Goal: Task Accomplishment & Management: Use online tool/utility

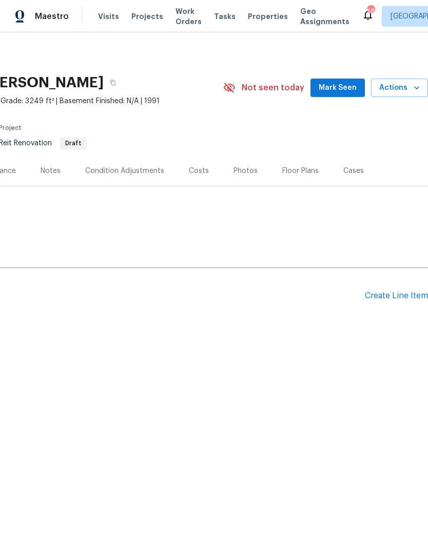
scroll to position [0, 152]
click at [392, 299] on div "Create Line Item" at bounding box center [396, 296] width 63 height 10
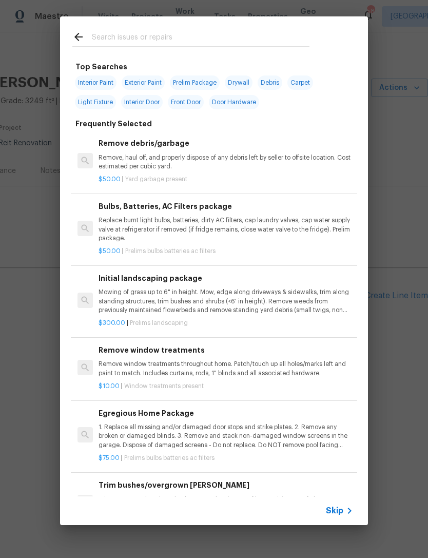
click at [153, 81] on span "Exterior Paint" at bounding box center [143, 82] width 43 height 14
type input "Exterior Paint"
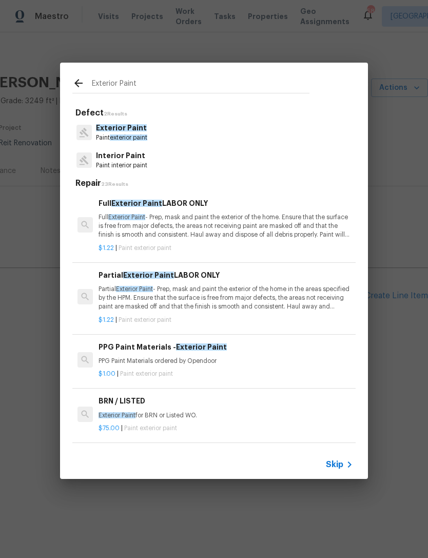
click at [282, 137] on div "Exterior Paint Paint exterior paint" at bounding box center [213, 133] width 283 height 28
click at [132, 135] on span "exterior paint" at bounding box center [128, 137] width 37 height 6
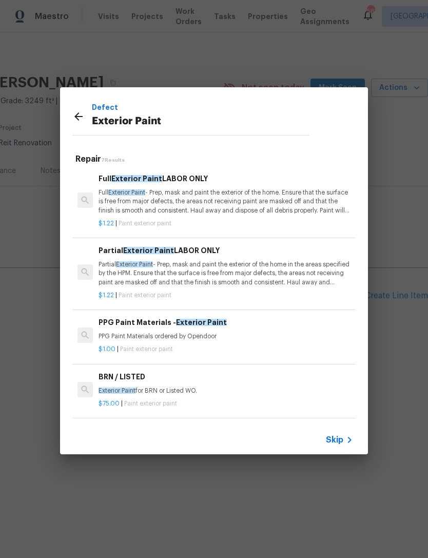
scroll to position [0, 0]
click at [82, 119] on icon at bounding box center [78, 116] width 12 height 12
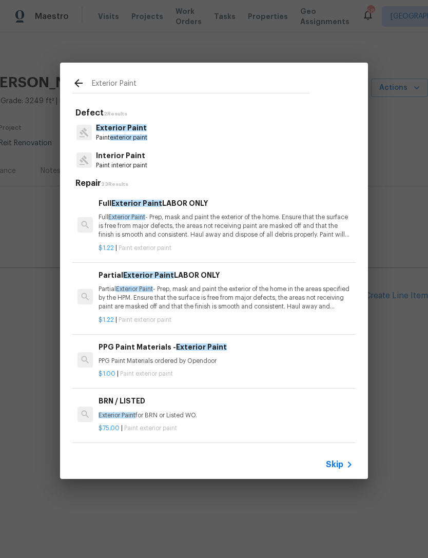
click at [80, 83] on icon at bounding box center [78, 83] width 12 height 12
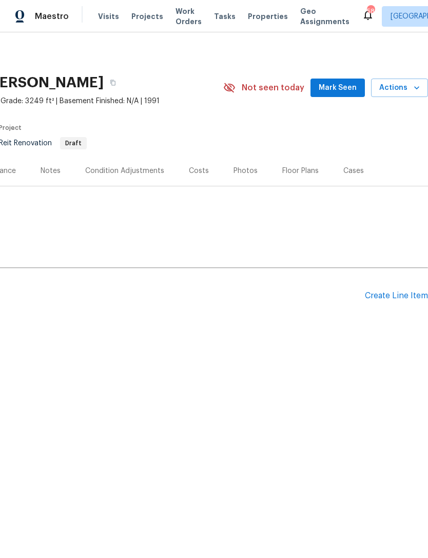
click at [405, 291] on div "Create Line Item" at bounding box center [396, 296] width 63 height 10
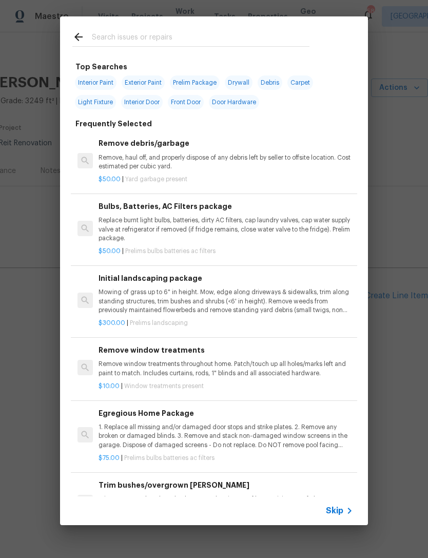
click at [337, 504] on div "Skip" at bounding box center [341, 510] width 30 height 12
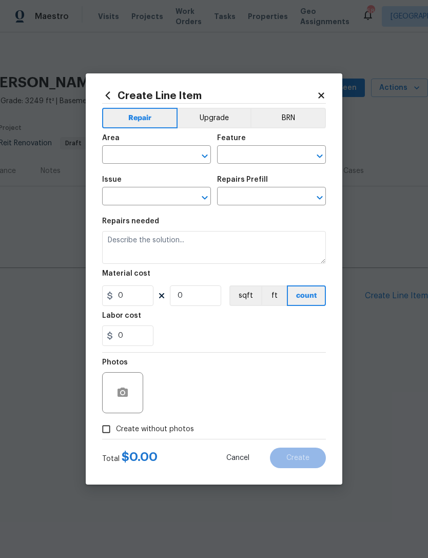
click at [149, 151] on input "text" at bounding box center [142, 156] width 80 height 16
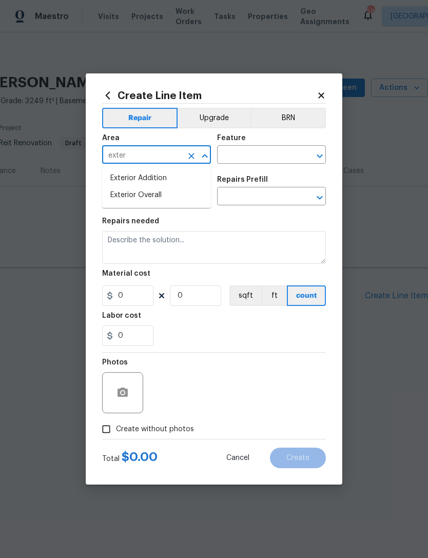
click at [183, 193] on li "Exterior Overall" at bounding box center [156, 195] width 109 height 17
type input "Exterior Overall"
click at [271, 158] on input "text" at bounding box center [257, 156] width 80 height 16
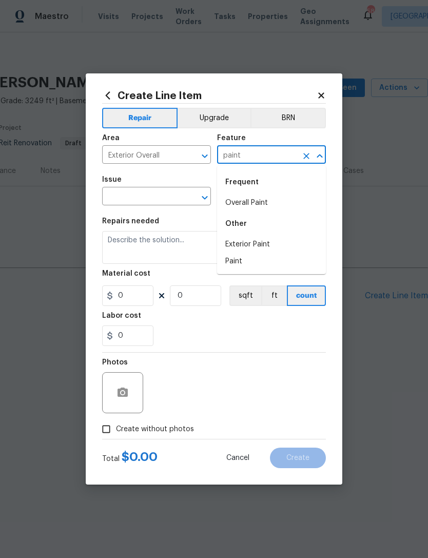
click at [282, 209] on li "Overall Paint" at bounding box center [271, 202] width 109 height 17
type input "Overall Paint"
click at [173, 196] on input "text" at bounding box center [142, 197] width 80 height 16
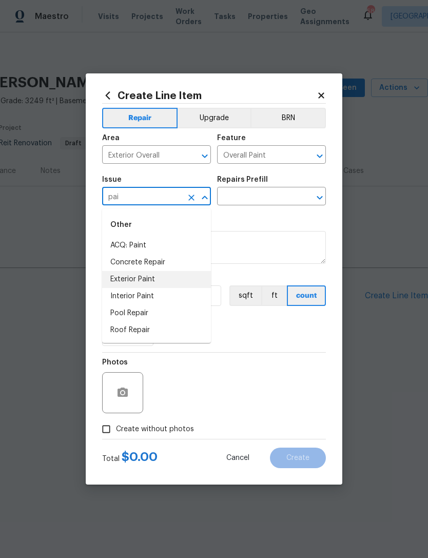
click at [185, 285] on li "Exterior Paint" at bounding box center [156, 279] width 109 height 17
type input "Exterior Paint"
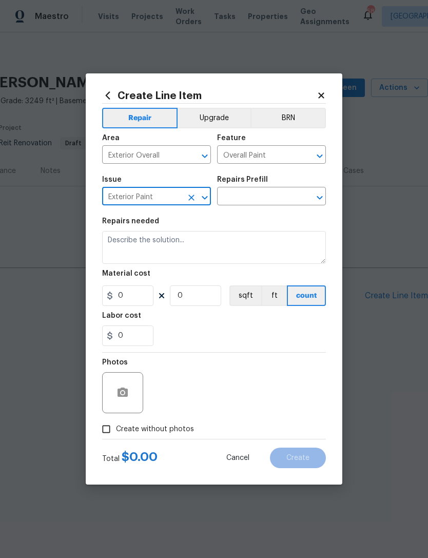
click at [291, 205] on input "text" at bounding box center [257, 197] width 80 height 16
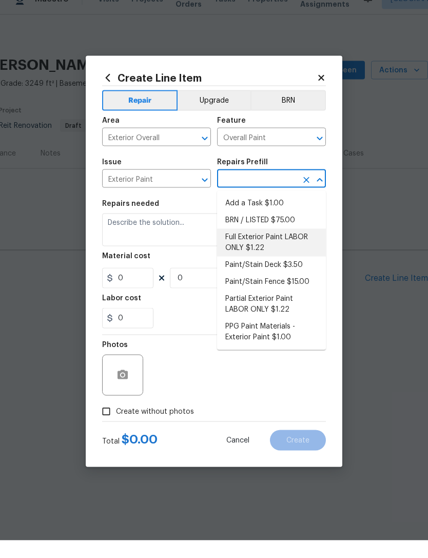
click at [312, 246] on li "Full Exterior Paint LABOR ONLY $1.22" at bounding box center [271, 260] width 109 height 28
type input "Full Exterior Paint LABOR ONLY $1.22"
type textarea "Full Exterior Paint - Prep, mask and paint the exterior of the home. Ensure tha…"
type input "1"
type input "Full Exterior Paint LABOR ONLY $1.22"
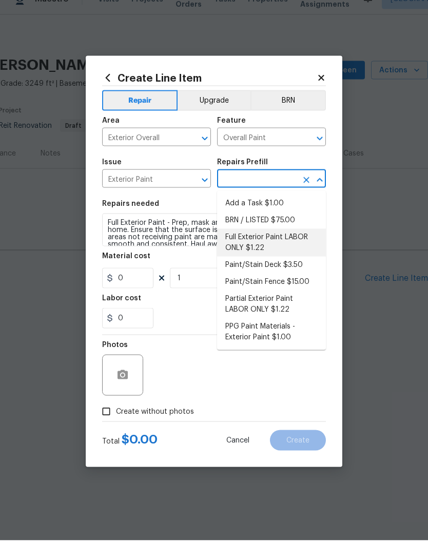
type input "1.22"
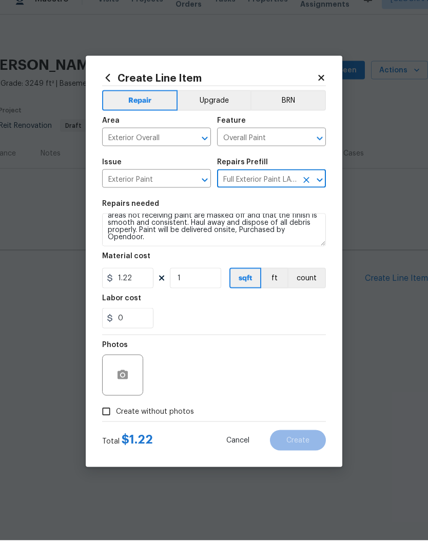
scroll to position [22, 0]
click at [287, 243] on textarea "Full Exterior Paint - Prep, mask and paint the exterior of the home. Ensure tha…" at bounding box center [214, 247] width 224 height 33
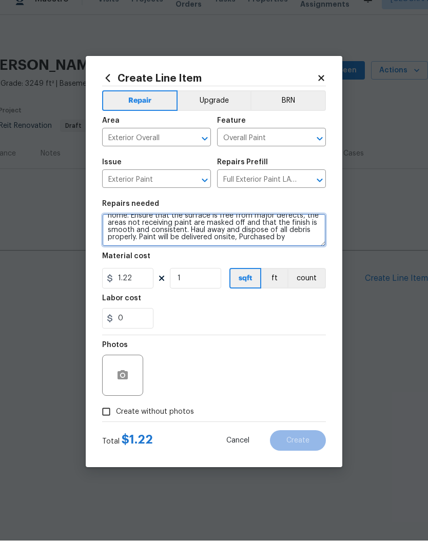
scroll to position [14, 0]
click at [318, 191] on icon "Open" at bounding box center [319, 197] width 12 height 12
type textarea "Full Exterior Paint - Prep, mask and paint the exterior of the home. Ensure tha…"
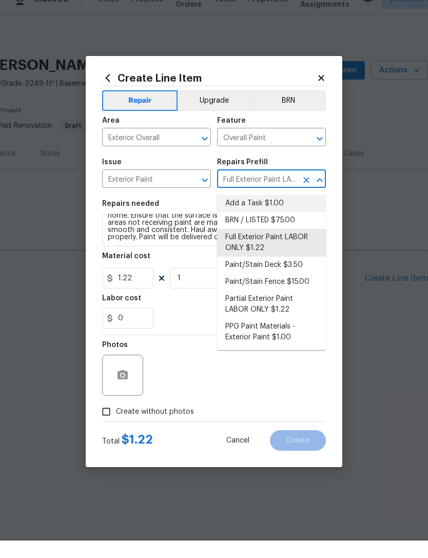
click at [303, 212] on li "Add a Task $1.00" at bounding box center [271, 220] width 109 height 17
type input "Full Exterior Paint LABOR ONLY $1.22"
type textarea "HPM to detail"
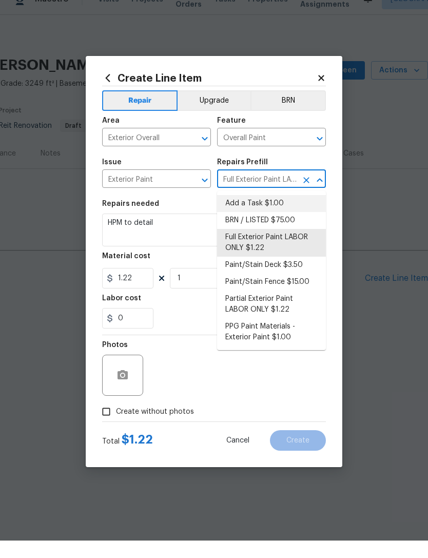
type input "Add a Task $1.00"
type input "1"
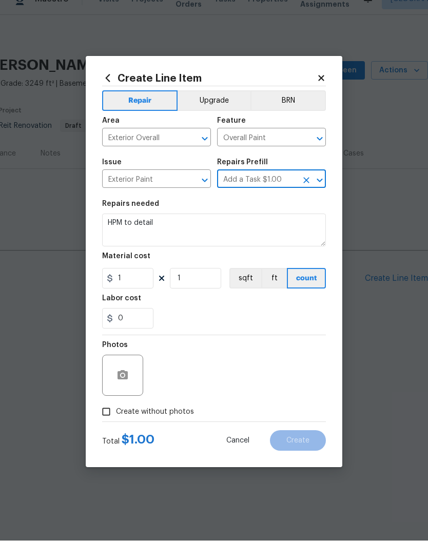
scroll to position [0, 0]
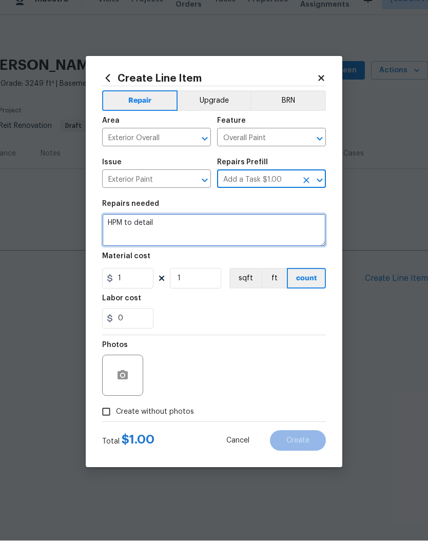
click at [288, 233] on textarea "HPM to detail" at bounding box center [214, 247] width 224 height 33
type textarea "H"
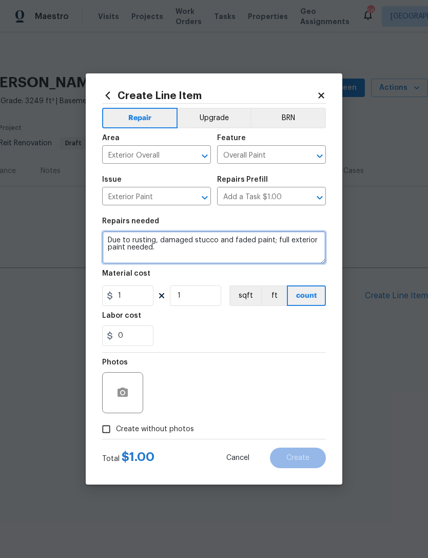
type textarea "Due to rusting, damaged stucco and faded paint; full exterior paint needed."
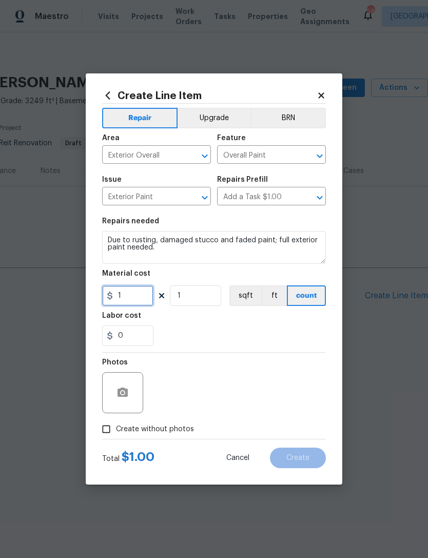
click at [144, 298] on input "1" at bounding box center [127, 295] width 51 height 21
click at [196, 294] on input "1" at bounding box center [195, 295] width 51 height 21
type input "1.6"
type input "3249"
click at [257, 319] on div "Labor cost" at bounding box center [214, 318] width 224 height 13
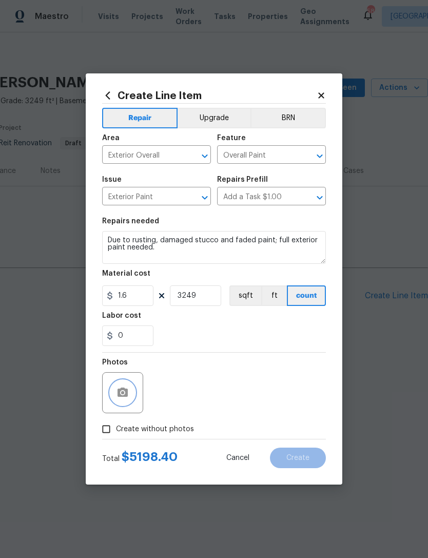
click at [133, 391] on button "button" at bounding box center [122, 392] width 25 height 25
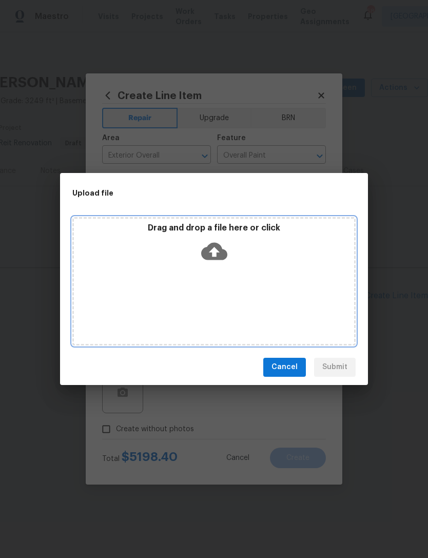
click at [224, 235] on div "Drag and drop a file here or click" at bounding box center [214, 245] width 280 height 44
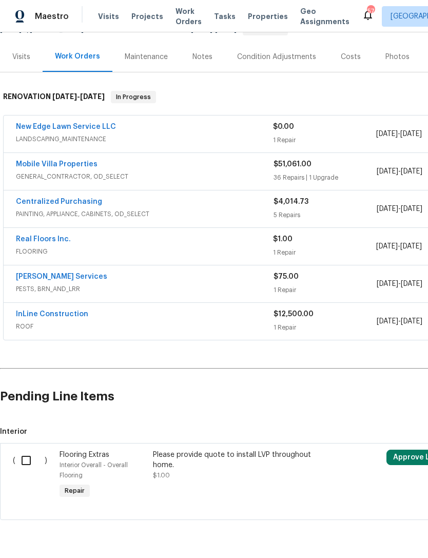
scroll to position [113, 0]
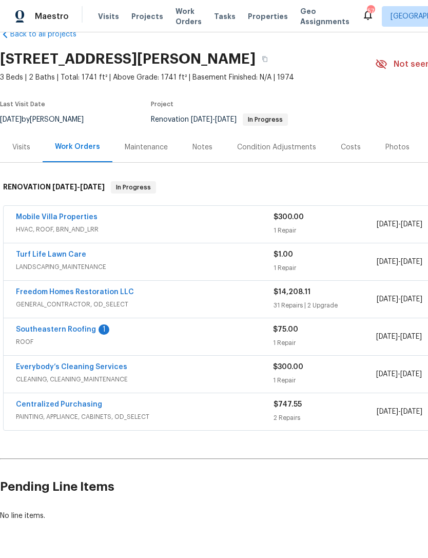
scroll to position [23, 0]
click at [80, 333] on link "Southeastern Roofing" at bounding box center [56, 329] width 80 height 7
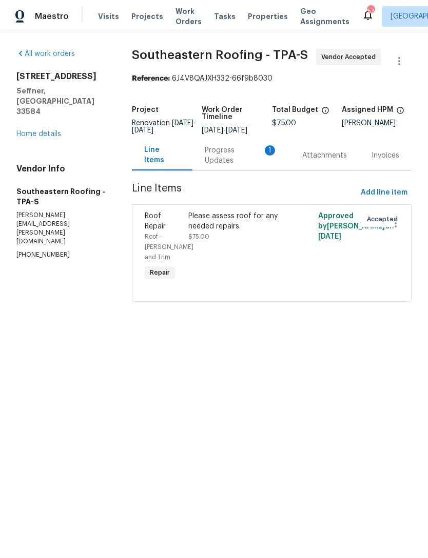
click at [232, 166] on div "Progress Updates 1" at bounding box center [241, 155] width 73 height 21
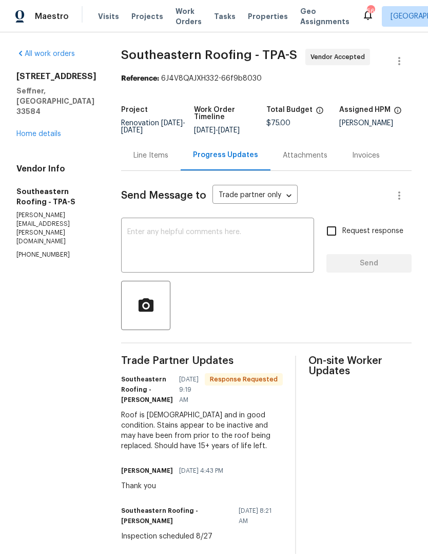
click at [236, 242] on textarea at bounding box center [217, 246] width 181 height 36
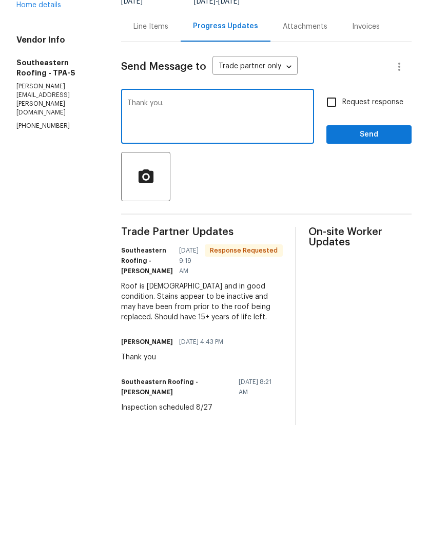
type textarea "Thank you."
click at [376, 257] on span "Send" at bounding box center [368, 263] width 69 height 13
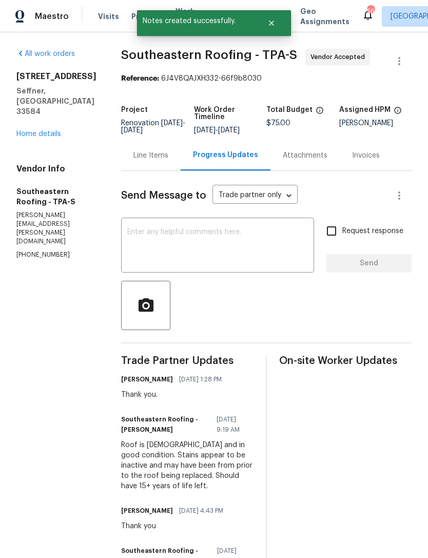
click at [24, 130] on link "Home details" at bounding box center [38, 133] width 45 height 7
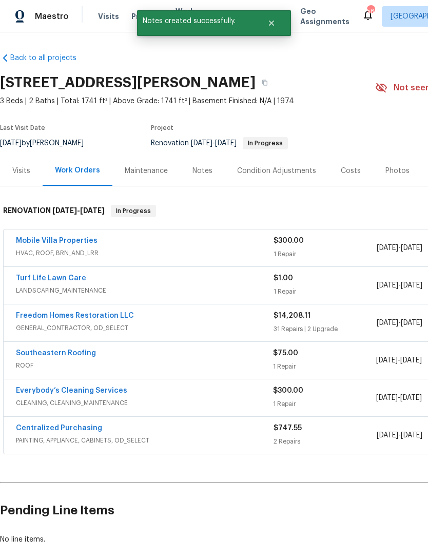
click at [24, 244] on link "Mobile Villa Properties" at bounding box center [57, 240] width 82 height 7
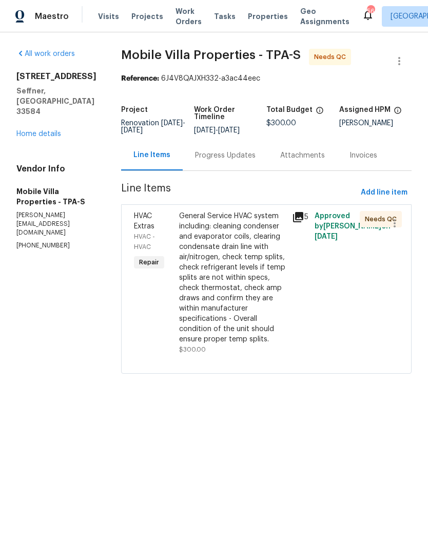
click at [235, 267] on div "General Service HVAC system including: cleaning condenser and evaporator coils,…" at bounding box center [232, 277] width 107 height 133
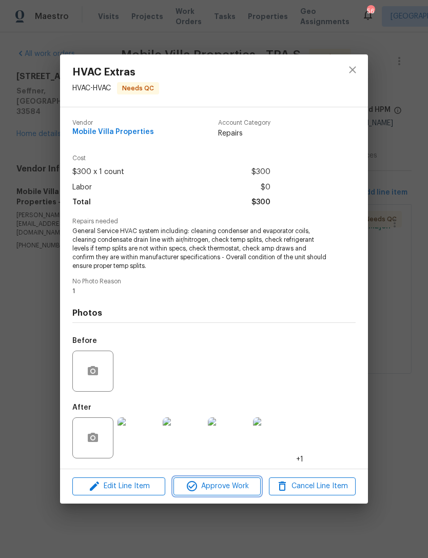
click at [233, 488] on span "Approve Work" at bounding box center [216, 486] width 81 height 13
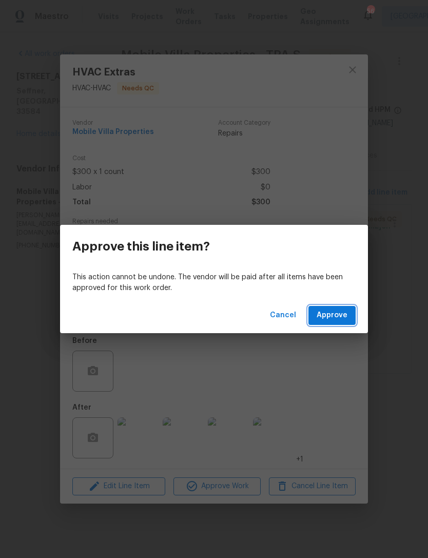
click at [336, 312] on span "Approve" at bounding box center [332, 315] width 31 height 13
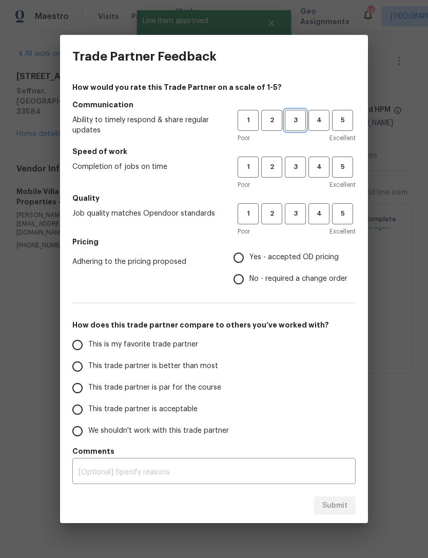
click at [288, 130] on button "3" at bounding box center [295, 120] width 21 height 21
click at [293, 172] on span "3" at bounding box center [295, 167] width 19 height 12
click at [297, 218] on span "3" at bounding box center [295, 214] width 19 height 12
click at [287, 266] on label "Yes - accepted OD pricing" at bounding box center [288, 258] width 120 height 22
click at [249, 266] on input "Yes - accepted OD pricing" at bounding box center [239, 258] width 22 height 22
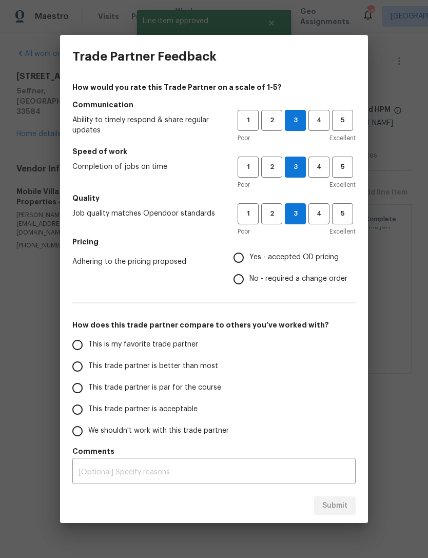
radio input "true"
click at [74, 387] on input "This trade partner is par for the course" at bounding box center [78, 388] width 22 height 22
click at [344, 507] on span "Submit" at bounding box center [334, 505] width 25 height 13
radio input "true"
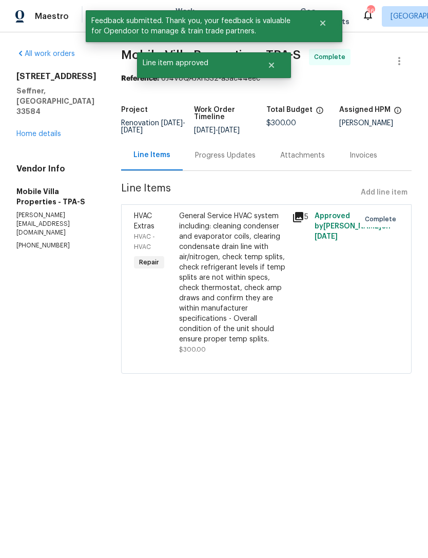
click at [22, 137] on link "Home details" at bounding box center [38, 133] width 45 height 7
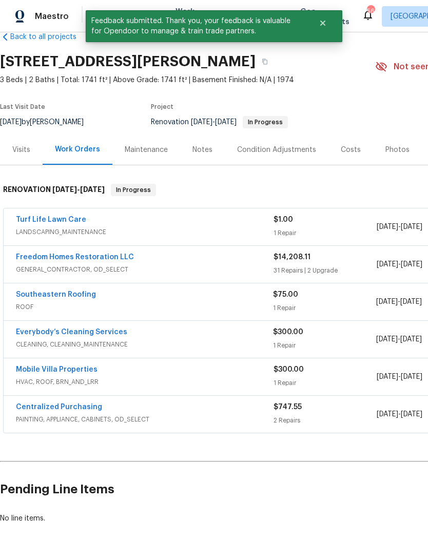
scroll to position [21, 0]
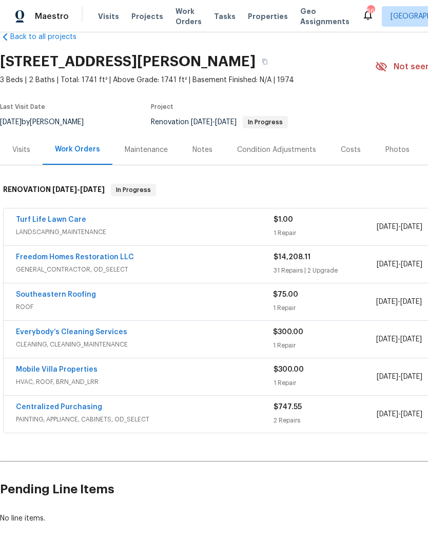
click at [30, 222] on link "Turf Life Lawn Care" at bounding box center [51, 219] width 70 height 7
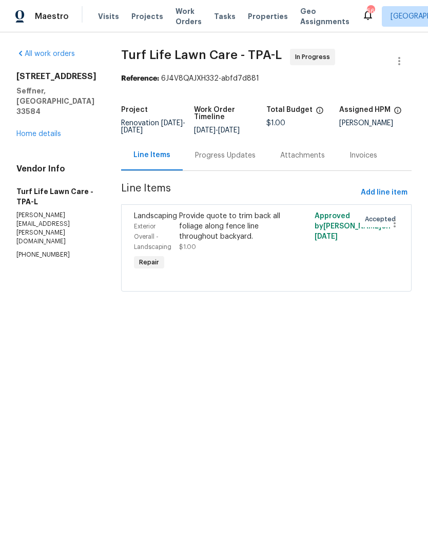
click at [31, 130] on link "Home details" at bounding box center [38, 133] width 45 height 7
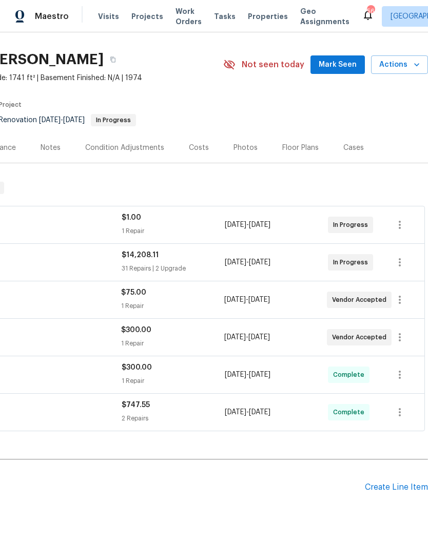
scroll to position [23, 152]
click at [385, 485] on div "Create Line Item" at bounding box center [396, 487] width 63 height 10
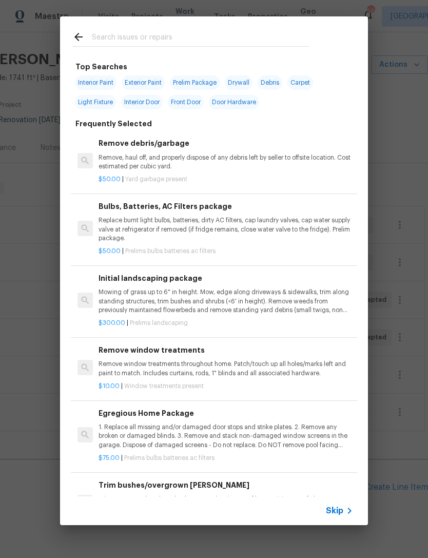
click at [340, 508] on span "Skip" at bounding box center [334, 510] width 17 height 10
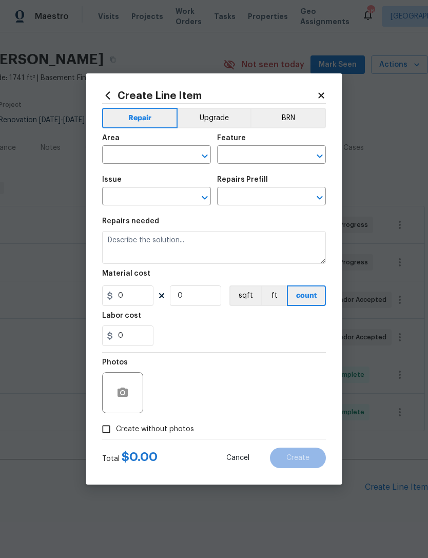
click at [171, 162] on input "text" at bounding box center [142, 156] width 80 height 16
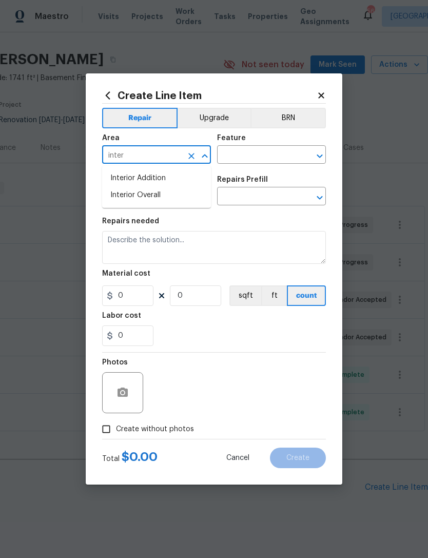
click at [199, 198] on li "Interior Overall" at bounding box center [156, 195] width 109 height 17
type input "Interior Overall"
click at [266, 159] on input "text" at bounding box center [257, 156] width 80 height 16
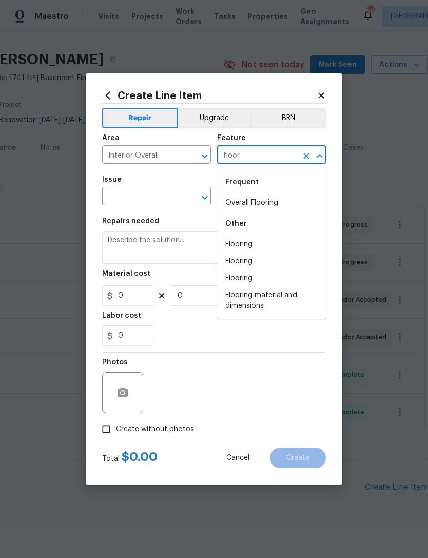
click at [305, 199] on li "Overall Flooring" at bounding box center [271, 202] width 109 height 17
type input "Overall Flooring"
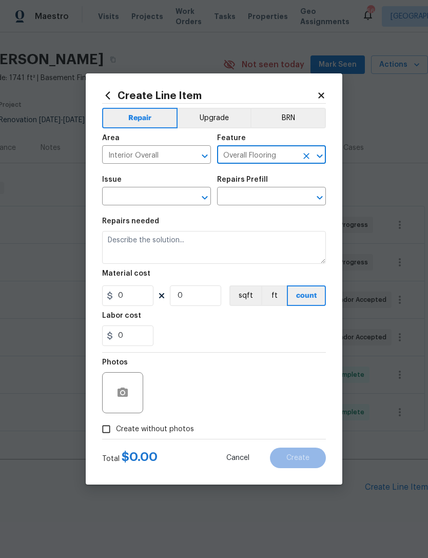
click at [177, 200] on input "text" at bounding box center [142, 197] width 80 height 16
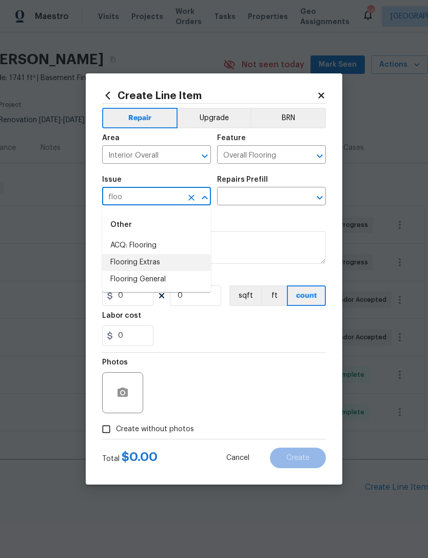
click at [190, 259] on li "Flooring Extras" at bounding box center [156, 262] width 109 height 17
type input "Flooring Extras"
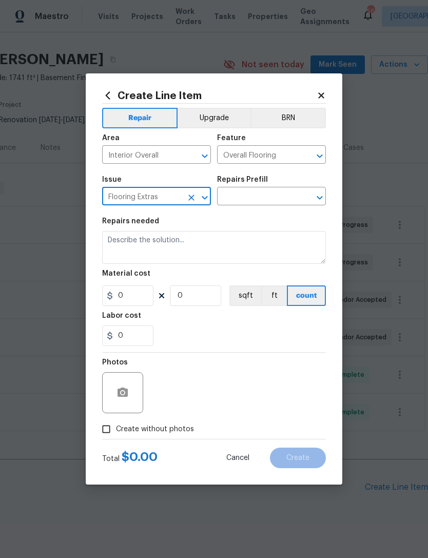
click at [277, 199] on input "text" at bounding box center [257, 197] width 80 height 16
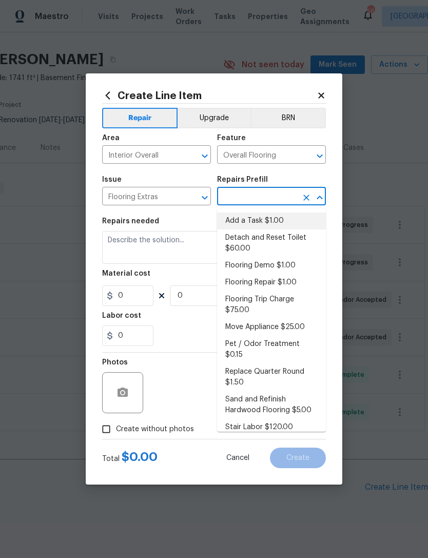
click at [269, 220] on li "Add a Task $1.00" at bounding box center [271, 220] width 109 height 17
type input "Add a Task $1.00"
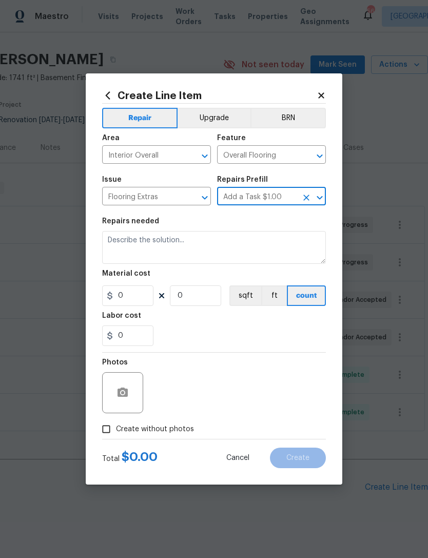
type textarea "HPM to detail"
type input "1"
type input "Add a Task $1.00"
type input "1"
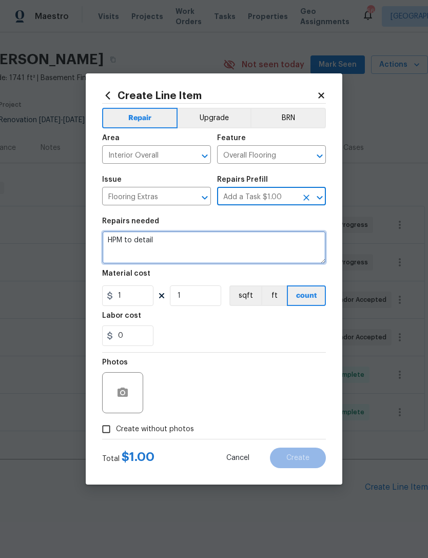
click at [248, 252] on textarea "HPM to detail" at bounding box center [214, 247] width 224 height 33
type textarea "H"
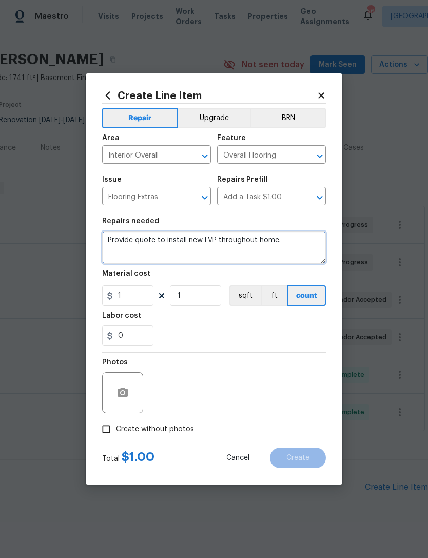
type textarea "Provide quote to install new LVP throughout home."
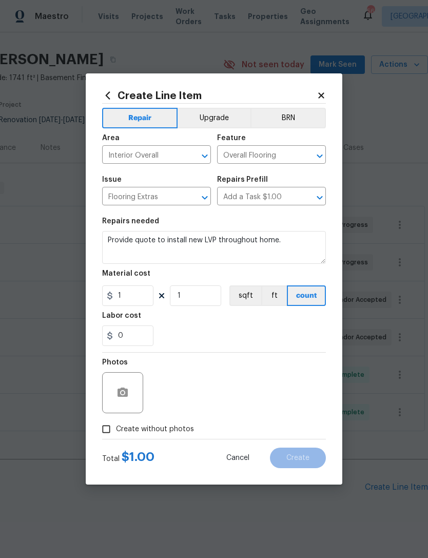
click at [307, 343] on div "0" at bounding box center [214, 335] width 224 height 21
click at [128, 430] on span "Create without photos" at bounding box center [155, 429] width 78 height 11
click at [116, 430] on input "Create without photos" at bounding box center [105, 428] width 19 height 19
checkbox input "true"
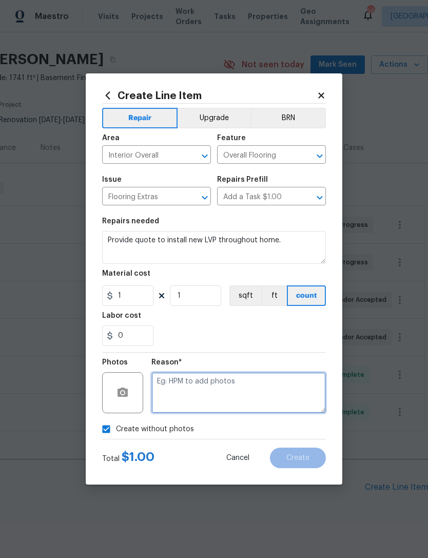
click at [289, 391] on textarea at bounding box center [238, 392] width 174 height 41
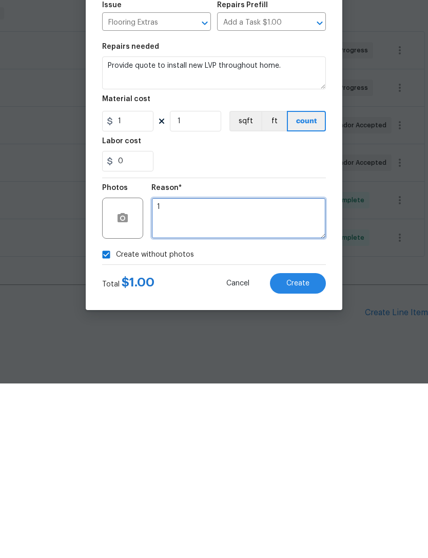
type textarea "1"
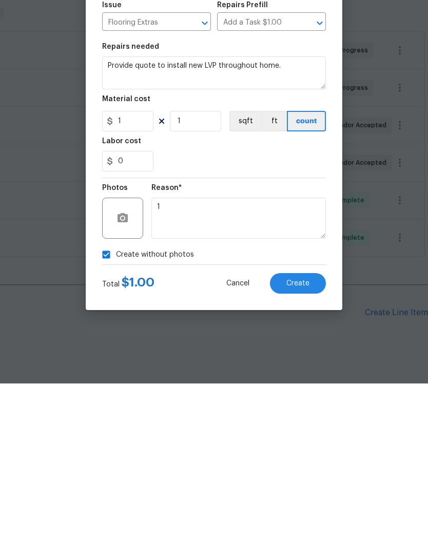
click at [313, 447] on button "Create" at bounding box center [298, 457] width 56 height 21
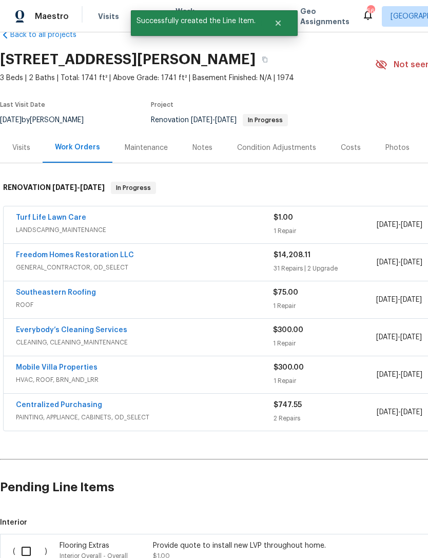
scroll to position [23, 0]
click at [26, 540] on input "checkbox" at bounding box center [29, 551] width 29 height 22
checkbox input "true"
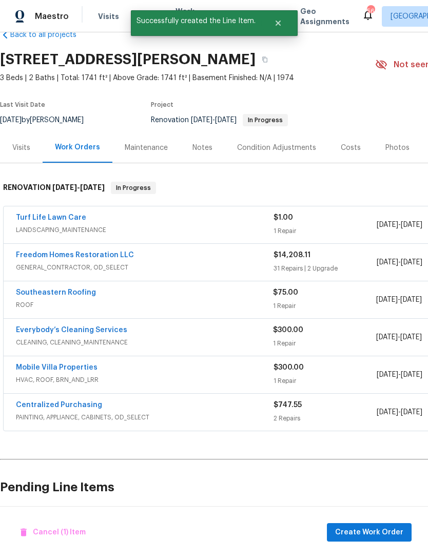
click at [390, 517] on div "Cancel (1) Item Create Work Order" at bounding box center [214, 532] width 428 height 52
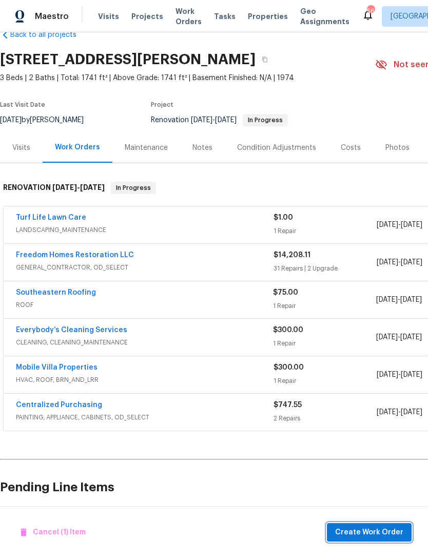
click at [374, 534] on span "Create Work Order" at bounding box center [369, 532] width 68 height 13
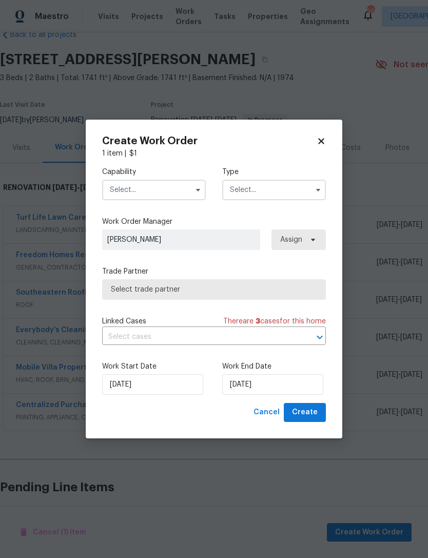
click at [199, 184] on button "button" at bounding box center [198, 190] width 12 height 12
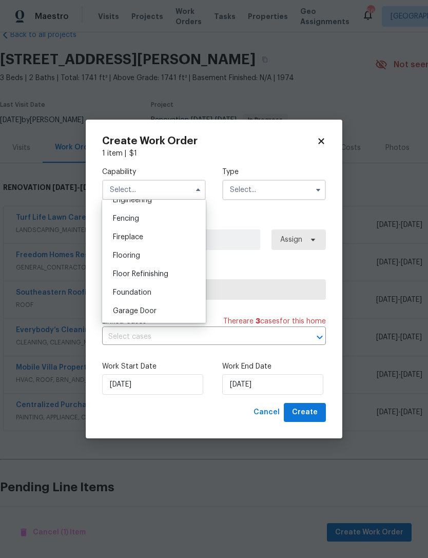
scroll to position [365, 0]
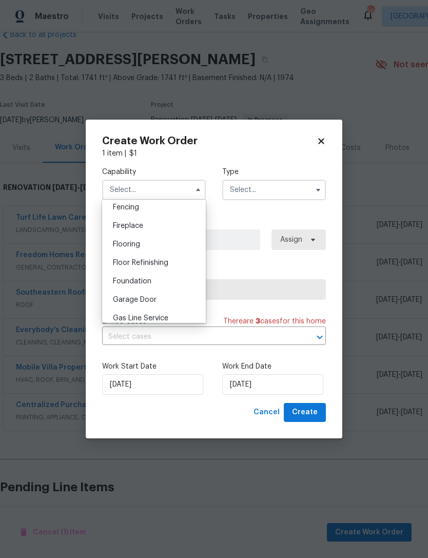
click at [188, 243] on div "Flooring" at bounding box center [154, 244] width 98 height 18
type input "Flooring"
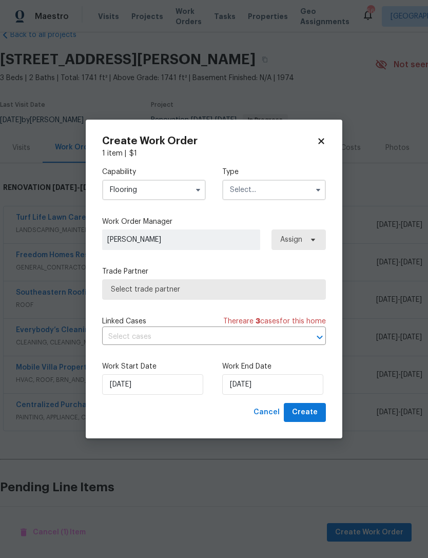
click at [282, 194] on input "text" at bounding box center [274, 190] width 104 height 21
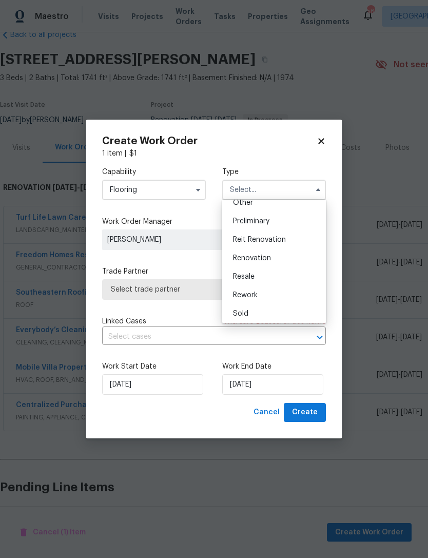
scroll to position [215, 0]
click at [286, 255] on div "Renovation" at bounding box center [274, 254] width 98 height 18
type input "Renovation"
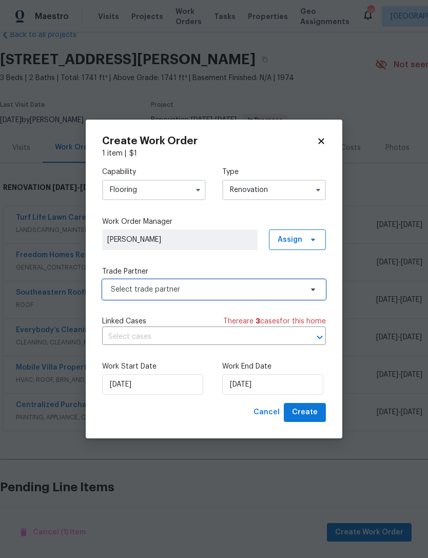
click at [279, 290] on span "Select trade partner" at bounding box center [206, 289] width 191 height 10
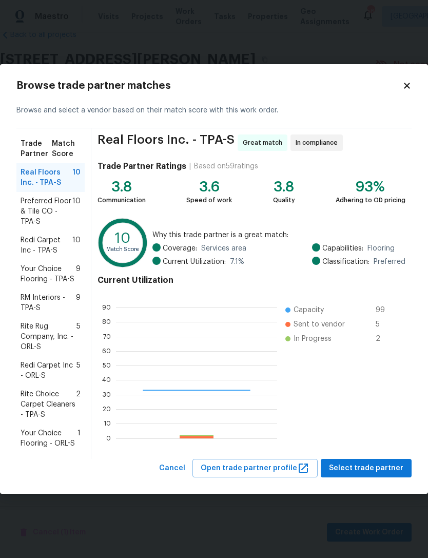
scroll to position [144, 161]
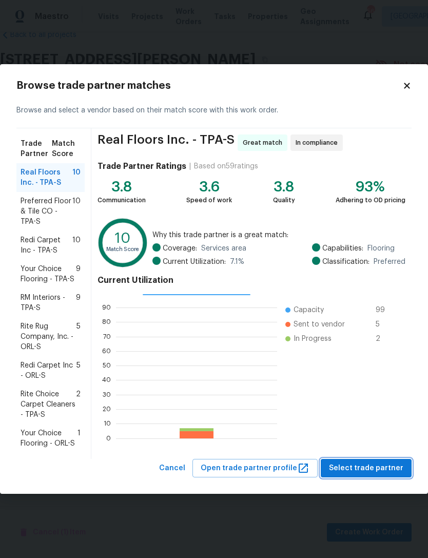
click at [367, 473] on span "Select trade partner" at bounding box center [366, 468] width 74 height 13
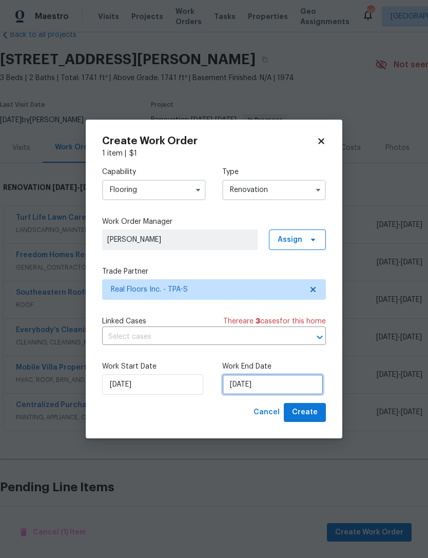
click at [286, 387] on input "9/2/2025" at bounding box center [272, 384] width 101 height 21
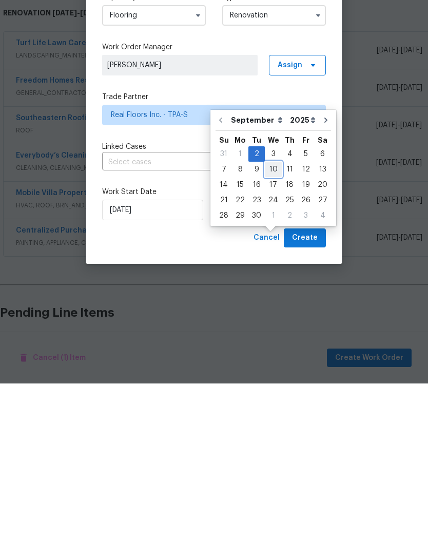
click at [271, 337] on div "10" at bounding box center [273, 344] width 17 height 14
type input "9/10/2025"
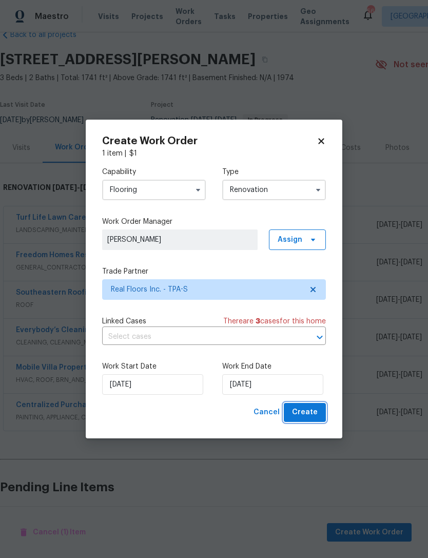
click at [318, 413] on button "Create" at bounding box center [305, 412] width 42 height 19
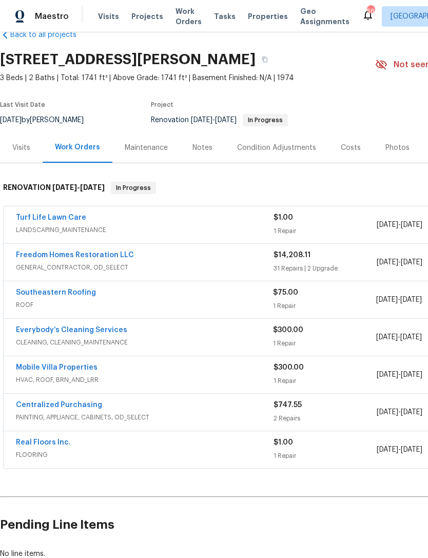
click at [35, 439] on link "Real Floors Inc." at bounding box center [43, 442] width 55 height 7
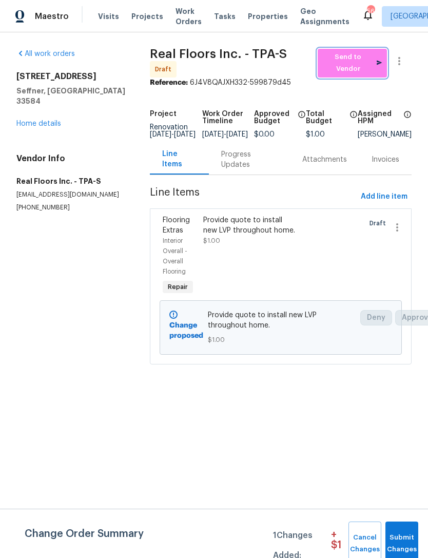
click at [350, 60] on span "Send to Vendor" at bounding box center [352, 63] width 59 height 24
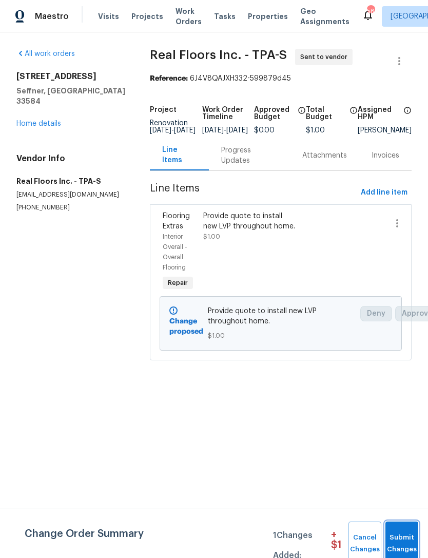
click at [393, 539] on span "Submit Changes" at bounding box center [401, 543] width 23 height 24
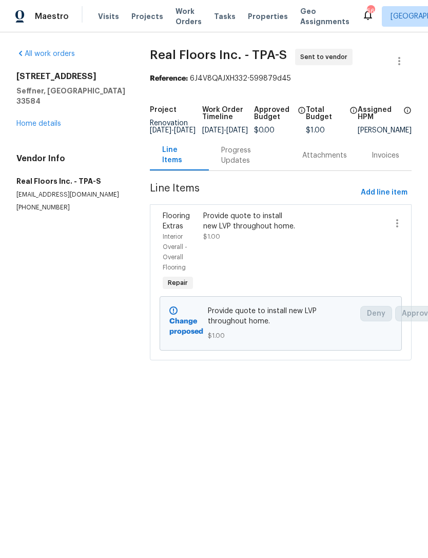
click at [25, 123] on div "All work orders 2905 Forestwood Dr Seffner, FL 33584 Home details Vendor Info R…" at bounding box center [70, 130] width 109 height 163
click at [28, 120] on link "Home details" at bounding box center [38, 123] width 45 height 7
